Goal: Information Seeking & Learning: Learn about a topic

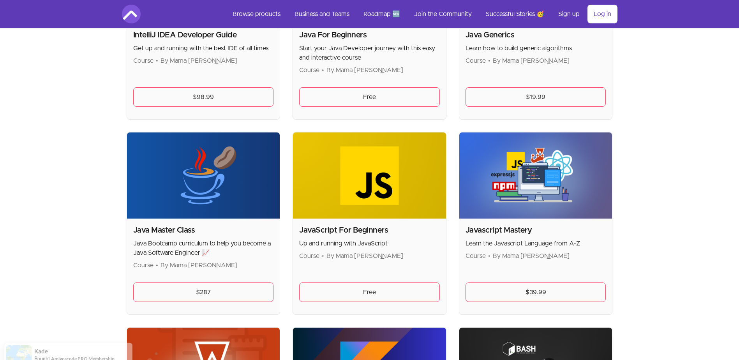
scroll to position [857, 0]
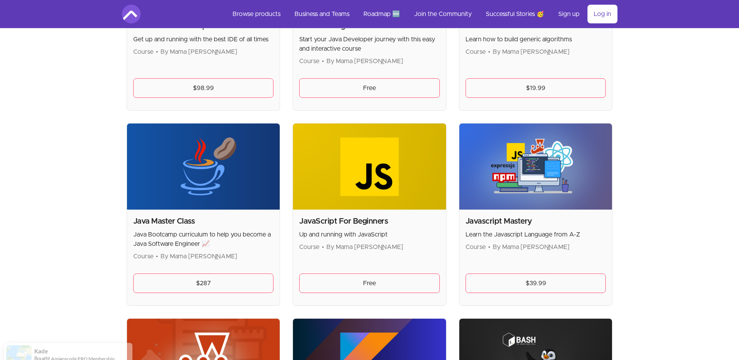
click at [194, 211] on div "Java Master Class Java Bootcamp curriculum to help you become a Java Software E…" at bounding box center [203, 257] width 153 height 96
click at [174, 228] on div "Java Master Class Java Bootcamp curriculum to help you become a Java Software E…" at bounding box center [203, 238] width 141 height 45
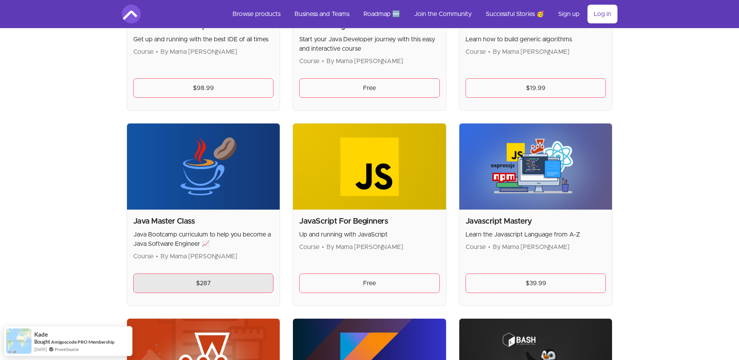
click at [180, 275] on link "$287" at bounding box center [203, 282] width 141 height 19
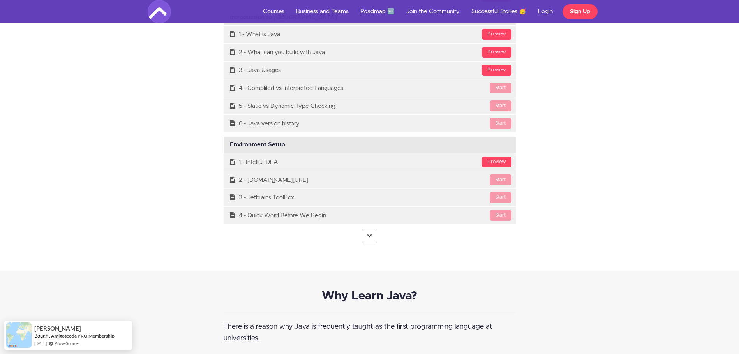
scroll to position [2258, 0]
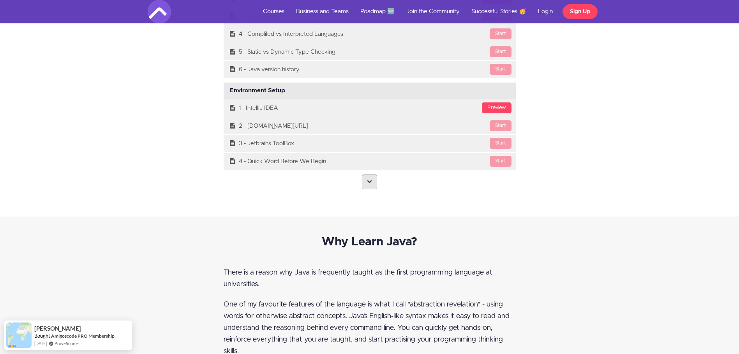
click at [371, 183] on icon at bounding box center [369, 181] width 5 height 5
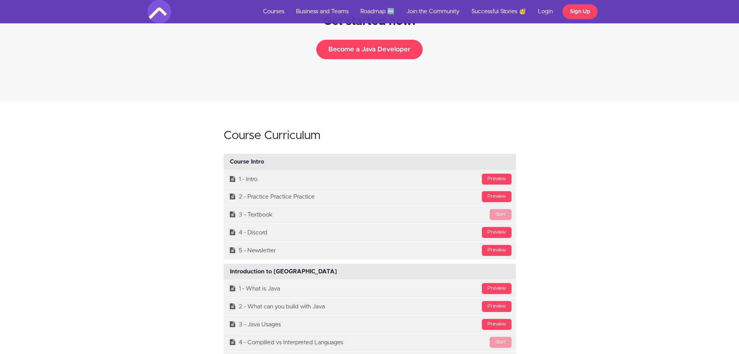
scroll to position [1982, 0]
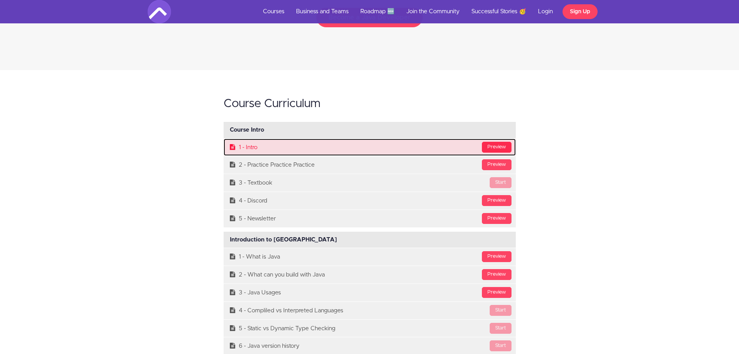
click at [500, 142] on div "Preview" at bounding box center [497, 147] width 30 height 11
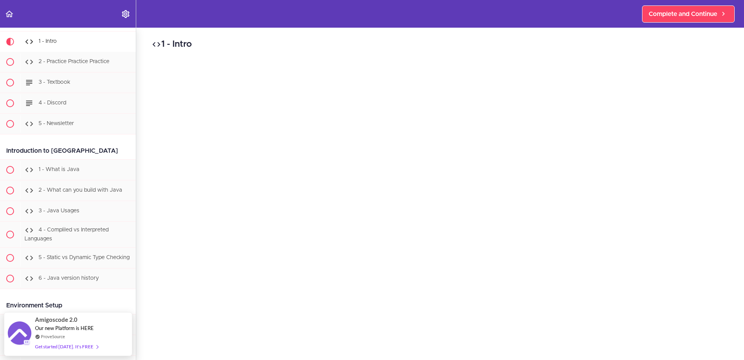
scroll to position [39, 0]
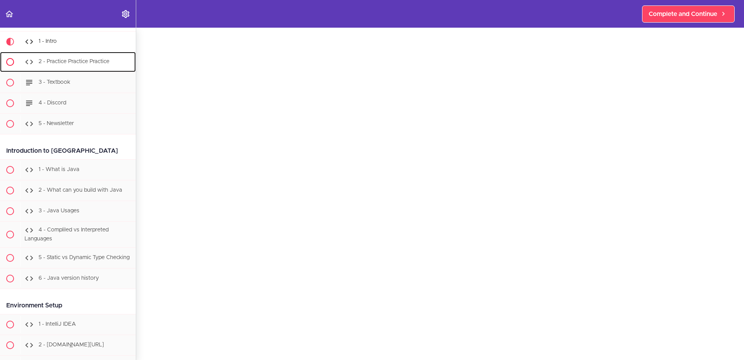
click at [79, 65] on div "2 - Practice Practice Practice" at bounding box center [78, 61] width 116 height 17
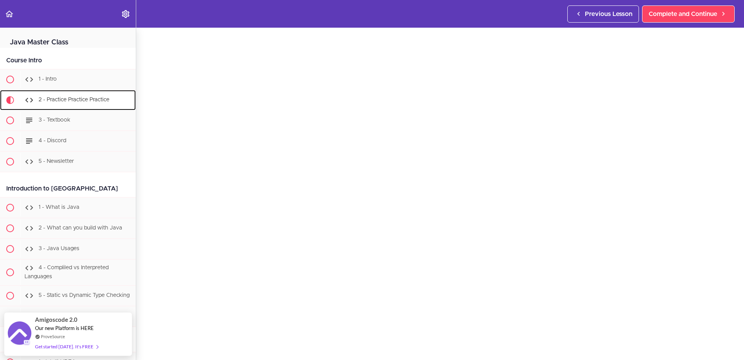
scroll to position [39, 0]
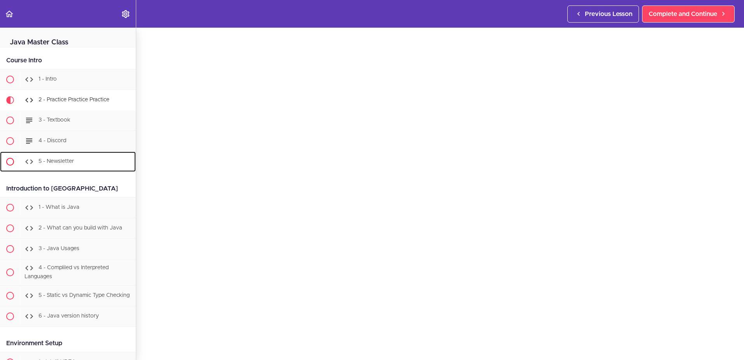
click at [47, 154] on div "5 - Newsletter" at bounding box center [78, 161] width 116 height 17
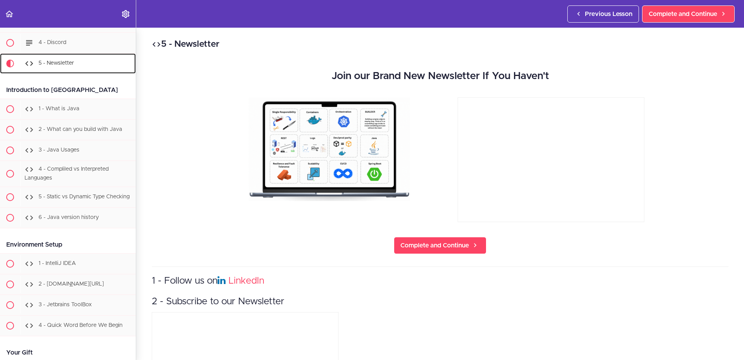
scroll to position [122, 0]
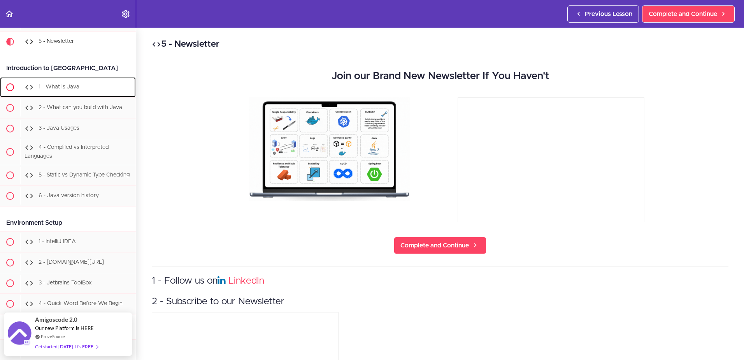
click at [74, 88] on span "1 - What is Java" at bounding box center [59, 86] width 41 height 5
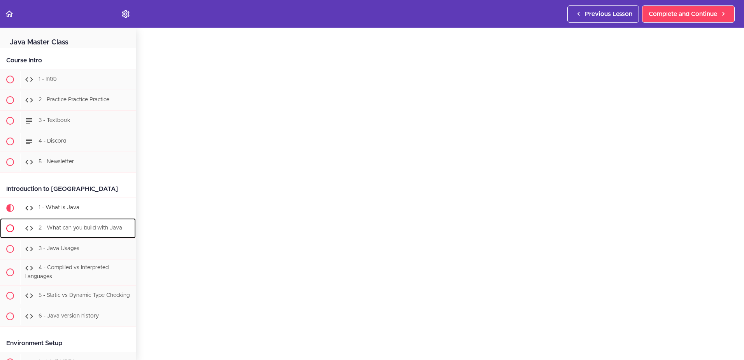
click at [103, 232] on div "2 - What can you build with Java" at bounding box center [78, 228] width 116 height 17
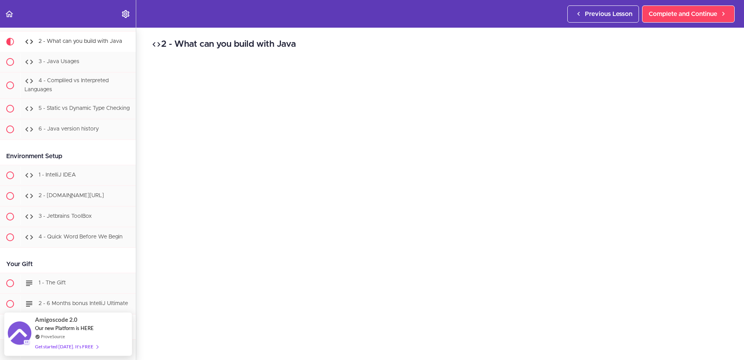
scroll to position [39, 0]
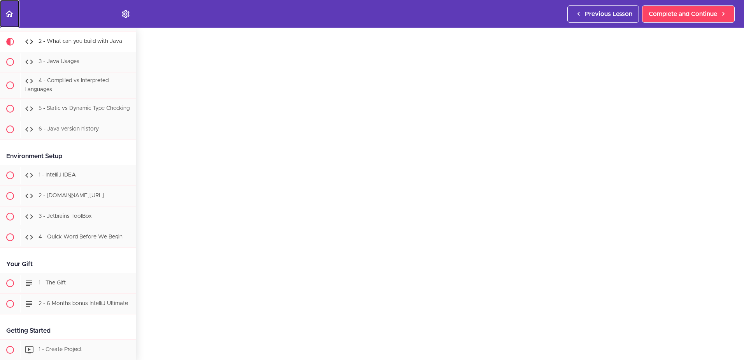
click at [16, 14] on link "Back to course curriculum" at bounding box center [9, 14] width 19 height 28
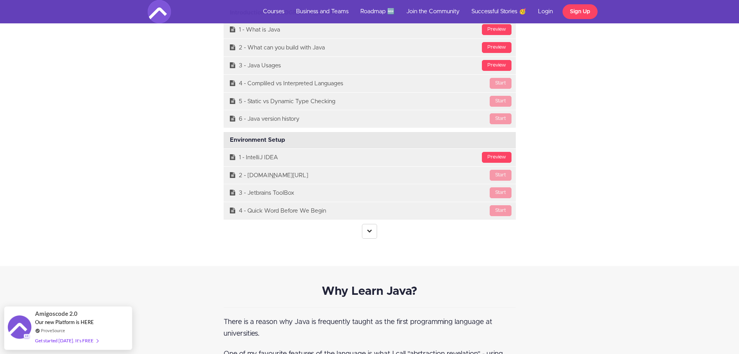
scroll to position [2219, 0]
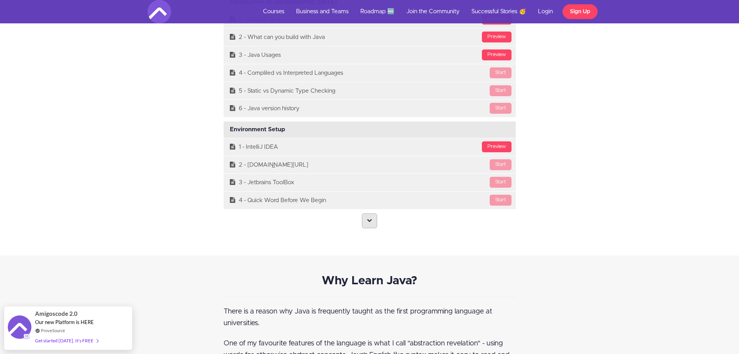
click at [373, 224] on link at bounding box center [369, 220] width 15 height 15
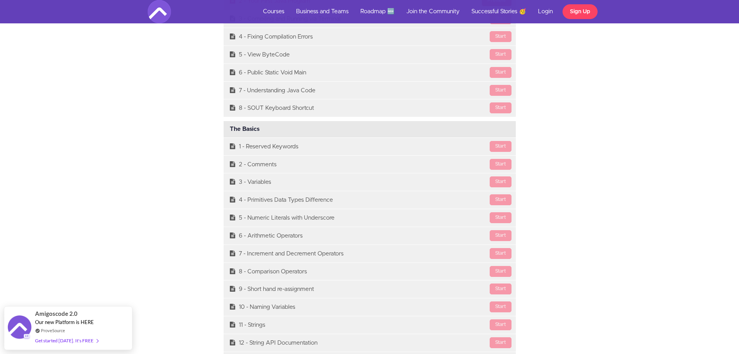
scroll to position [2297, 0]
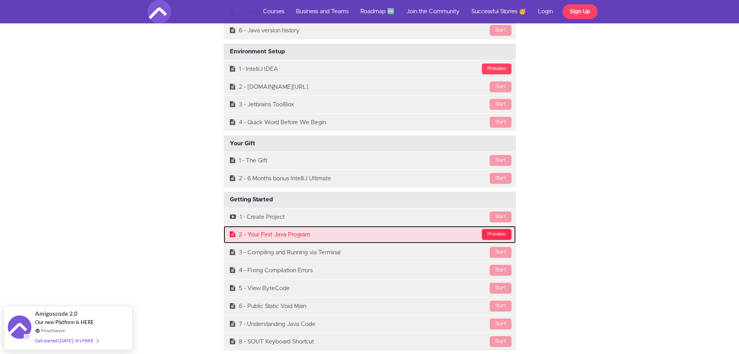
click at [496, 230] on div "Preview" at bounding box center [497, 234] width 30 height 11
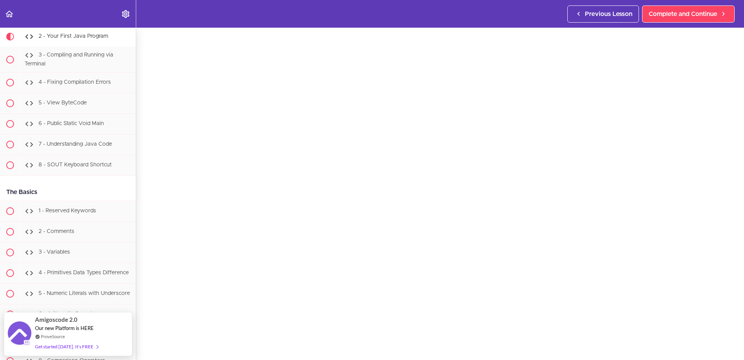
scroll to position [39, 0]
click at [12, 12] on icon "Back to course curriculum" at bounding box center [9, 13] width 9 height 9
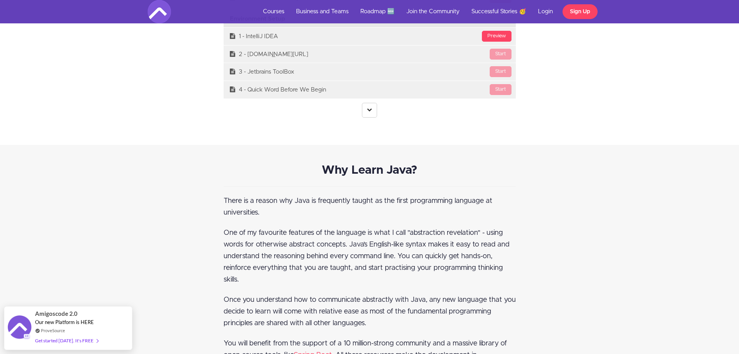
scroll to position [2375, 0]
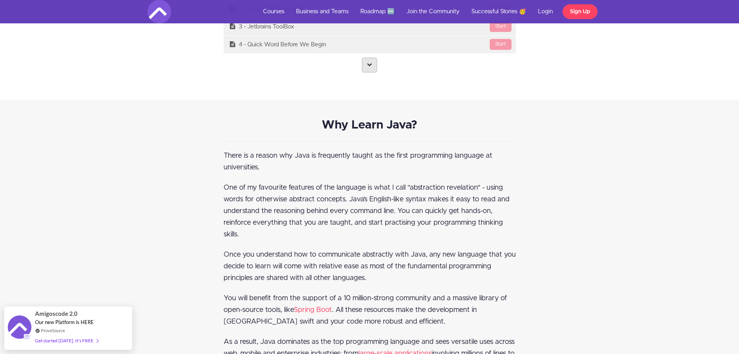
click at [371, 62] on icon at bounding box center [369, 64] width 5 height 5
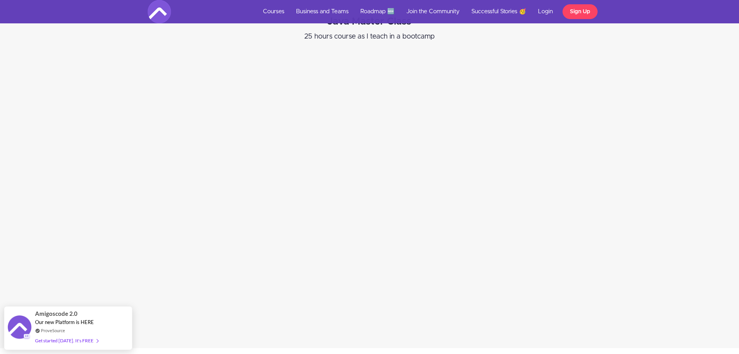
scroll to position [0, 0]
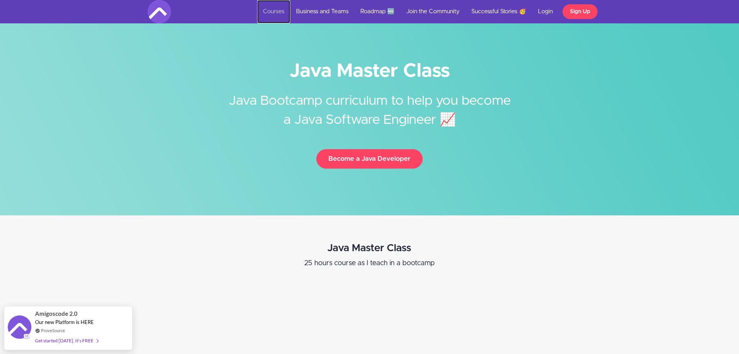
click at [276, 11] on link "Courses" at bounding box center [273, 11] width 33 height 23
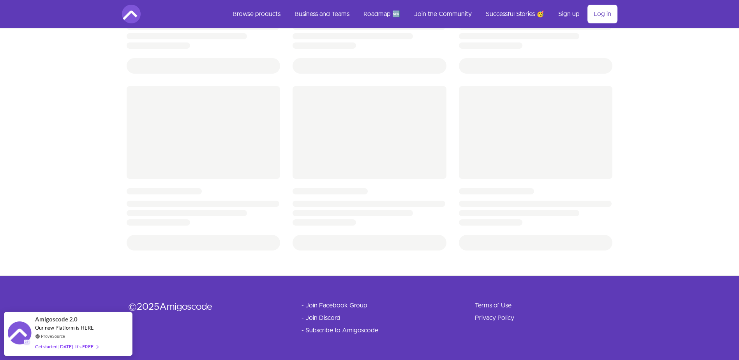
scroll to position [19, 0]
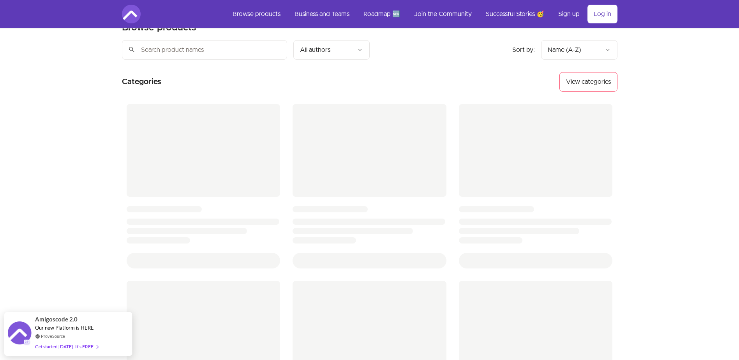
click at [325, 54] on html "Skip to main content Main menu Includes navigation links and user settings Brow…" at bounding box center [369, 268] width 739 height 574
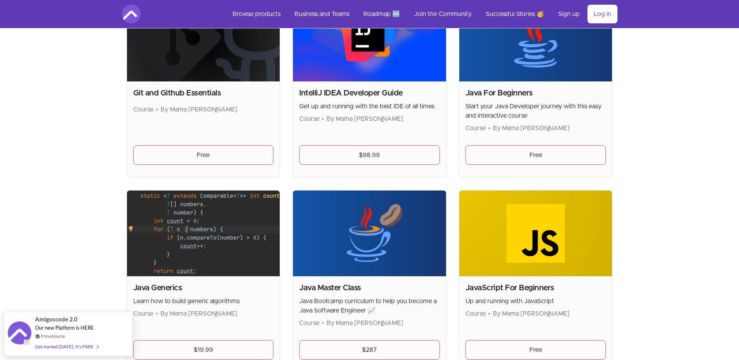
scroll to position [564, 0]
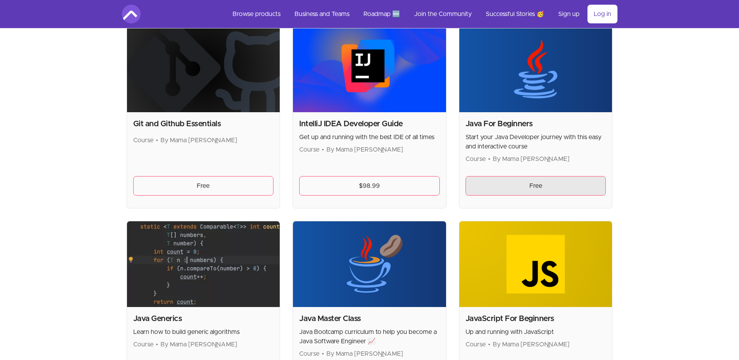
click at [537, 186] on link "Free" at bounding box center [535, 185] width 141 height 19
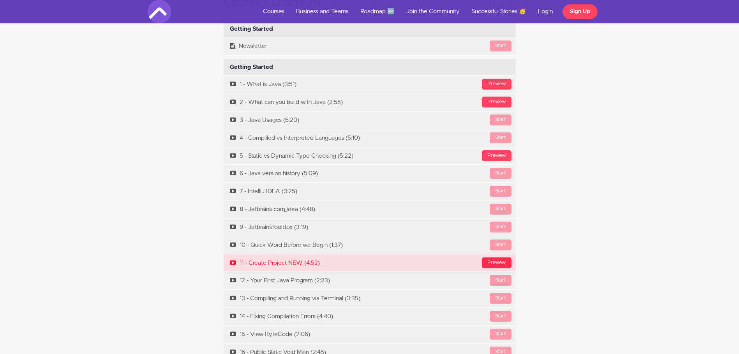
scroll to position [3076, 0]
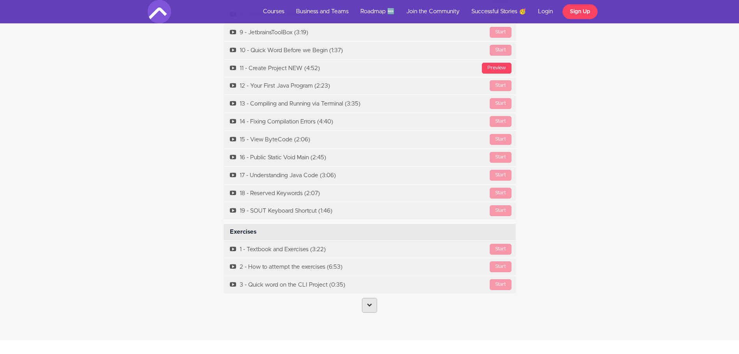
click at [370, 302] on icon at bounding box center [369, 304] width 5 height 5
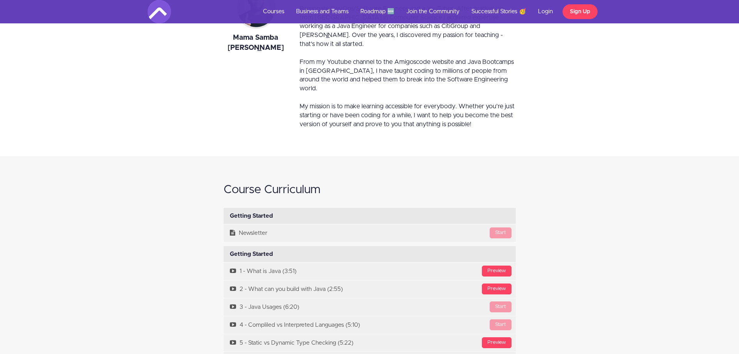
scroll to position [2687, 0]
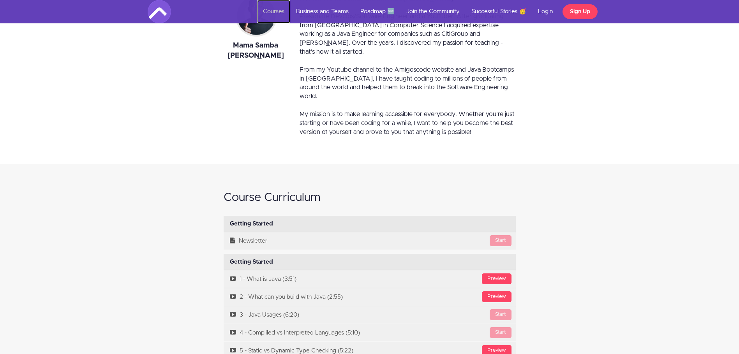
click at [282, 17] on link "Courses" at bounding box center [273, 11] width 33 height 23
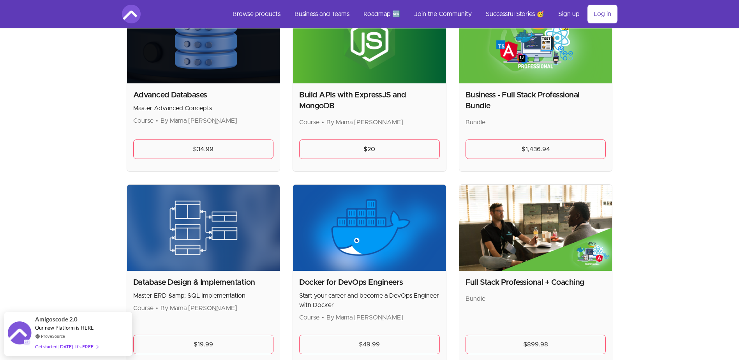
scroll to position [156, 0]
